Goal: Task Accomplishment & Management: Complete application form

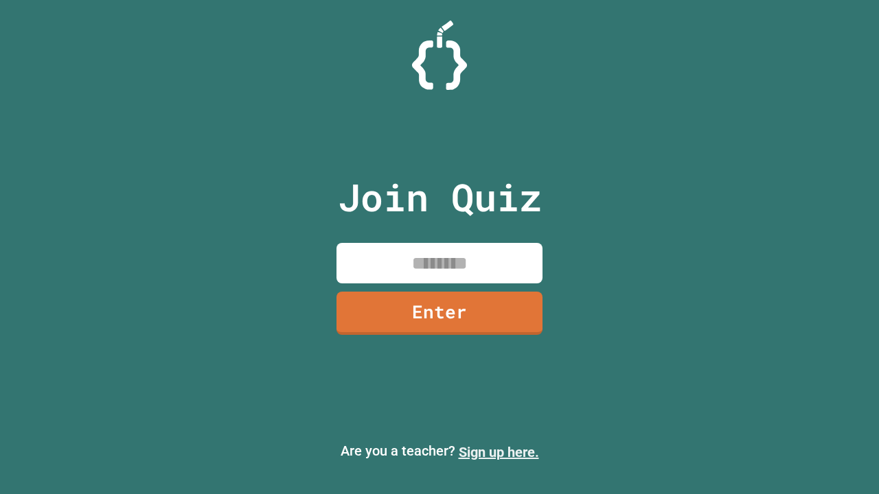
click at [498, 452] on link "Sign up here." at bounding box center [499, 452] width 80 height 16
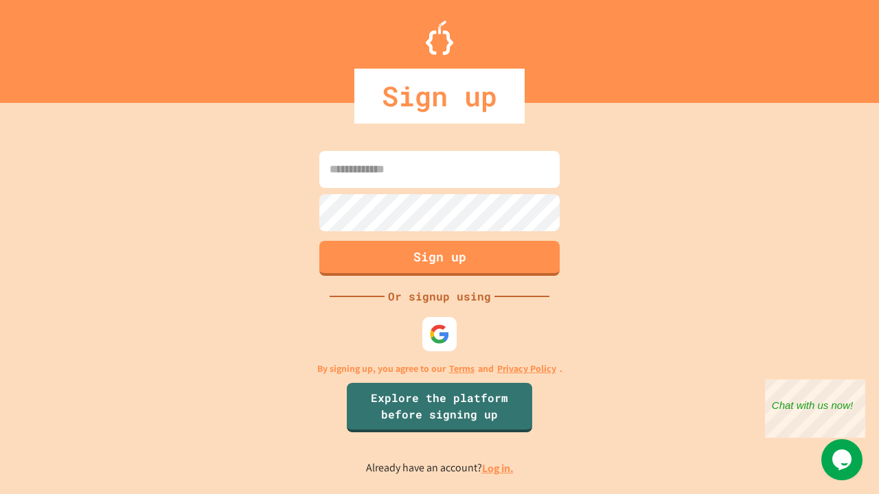
click at [498, 468] on link "Log in." at bounding box center [498, 468] width 32 height 14
